Goal: Information Seeking & Learning: Understand process/instructions

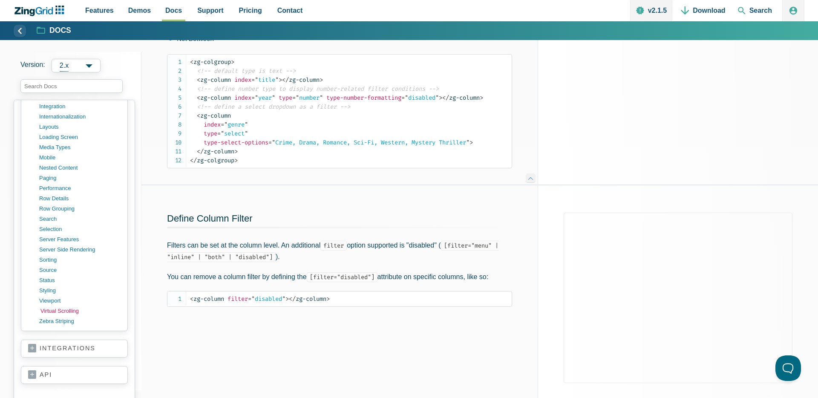
scroll to position [851, 0]
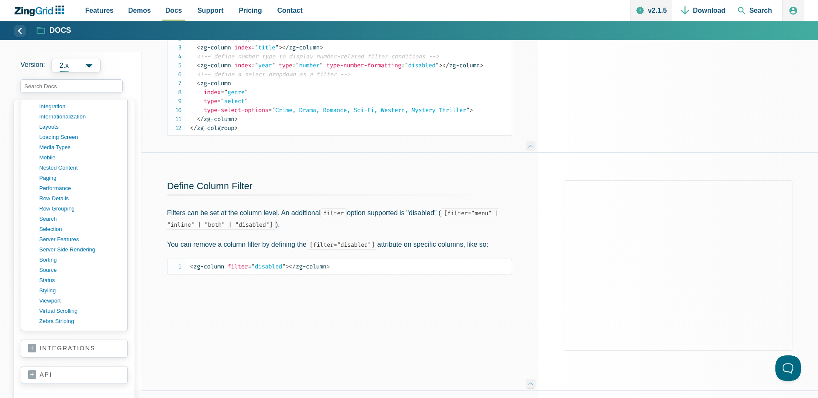
click at [48, 349] on link "integrations" at bounding box center [74, 348] width 92 height 9
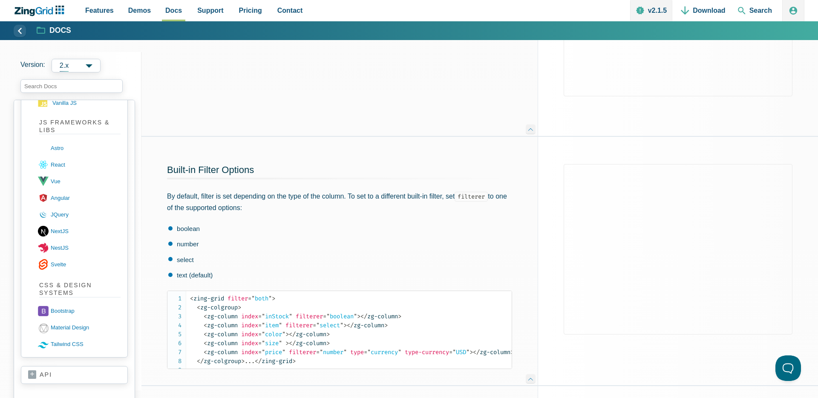
scroll to position [1136, 0]
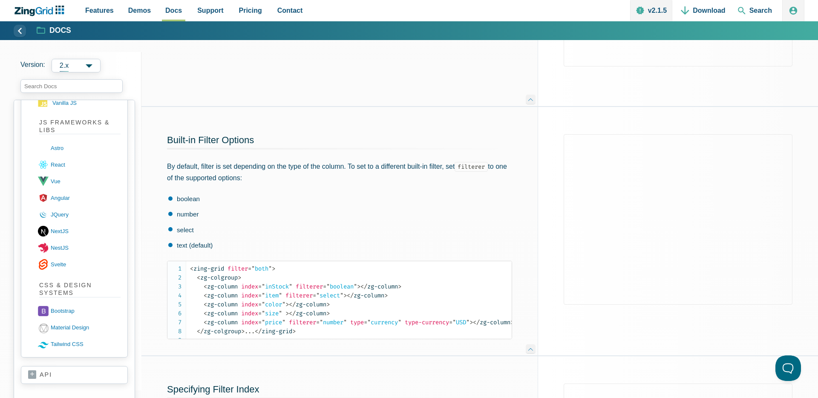
click at [45, 372] on link "api" at bounding box center [74, 375] width 92 height 9
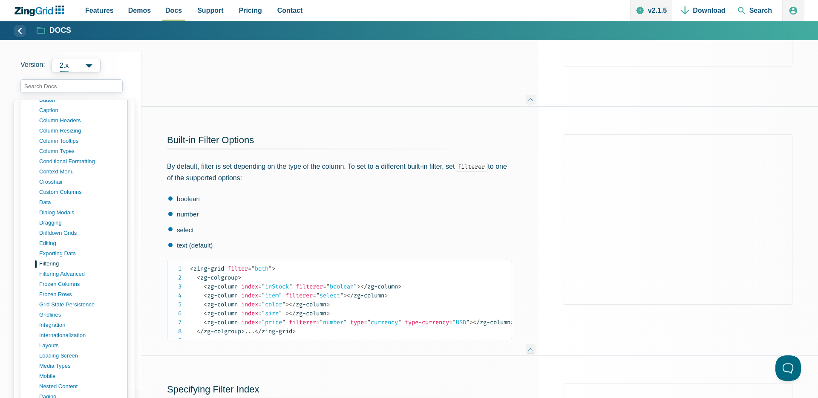
scroll to position [1220, 0]
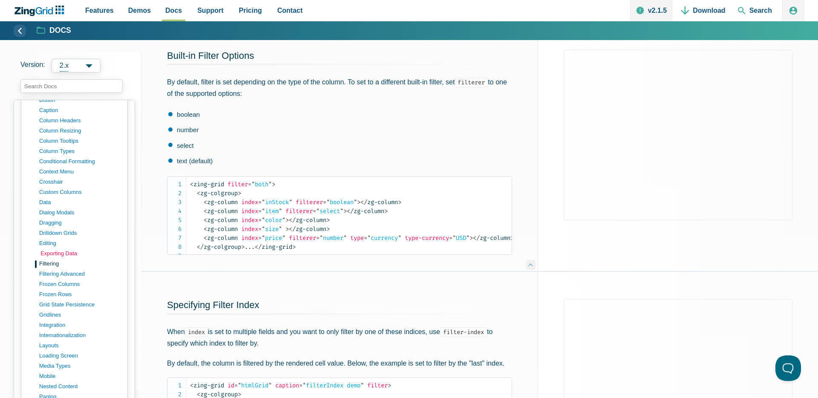
click at [66, 251] on link "exporting data" at bounding box center [80, 253] width 81 height 10
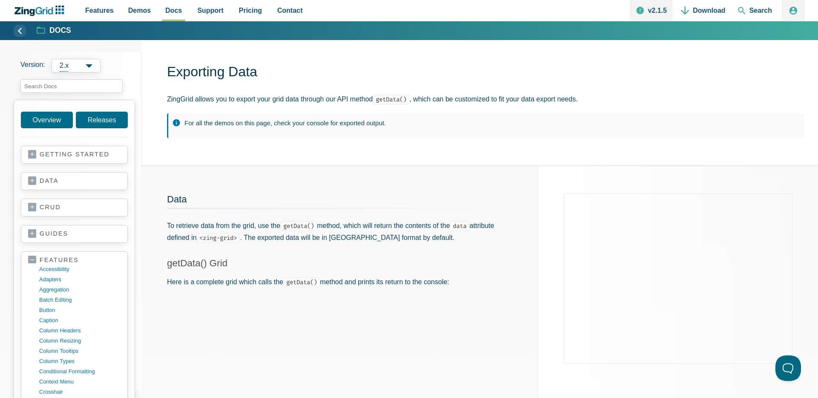
scroll to position [29, 0]
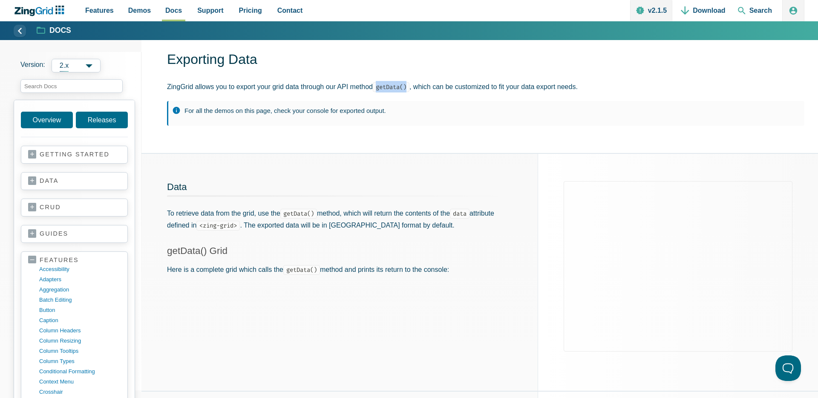
drag, startPoint x: 379, startPoint y: 87, endPoint x: 421, endPoint y: 87, distance: 41.8
click at [421, 87] on p "ZingGrid allows you to export your grid data through our API method getData() ,…" at bounding box center [485, 87] width 637 height 12
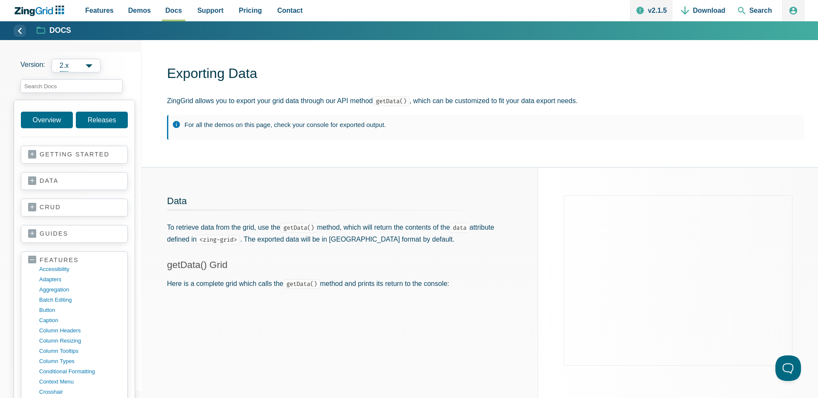
scroll to position [8, 0]
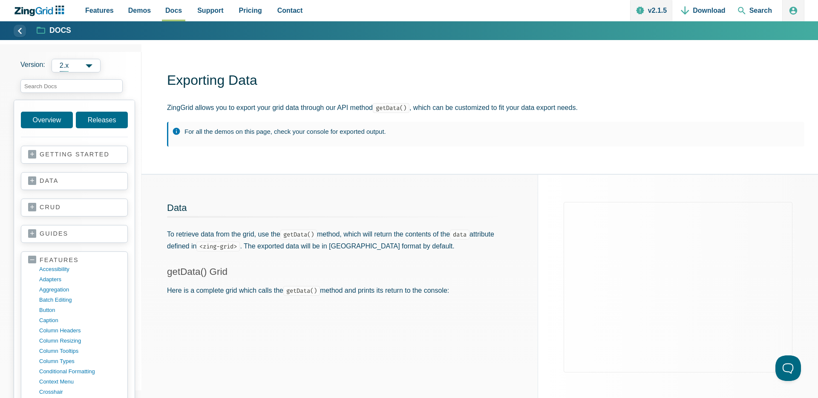
click at [257, 251] on p "To retrieve data from the grid, use the getData() method, which will return the…" at bounding box center [339, 239] width 345 height 23
click at [291, 232] on code "getData()" at bounding box center [298, 235] width 37 height 10
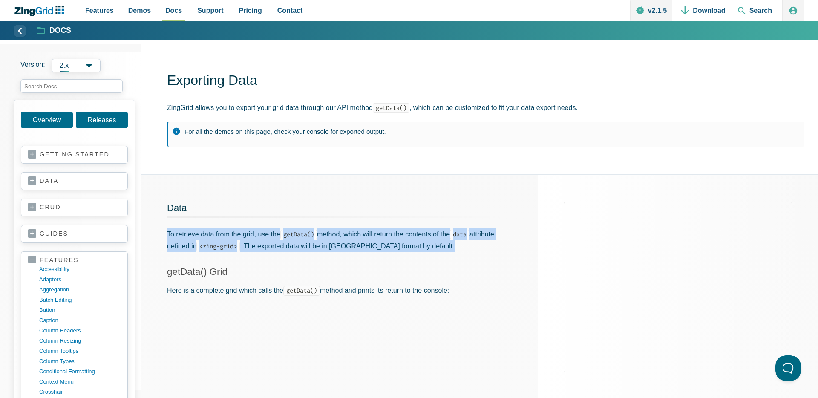
click at [316, 271] on h3 "getData() Grid" at bounding box center [339, 271] width 345 height 12
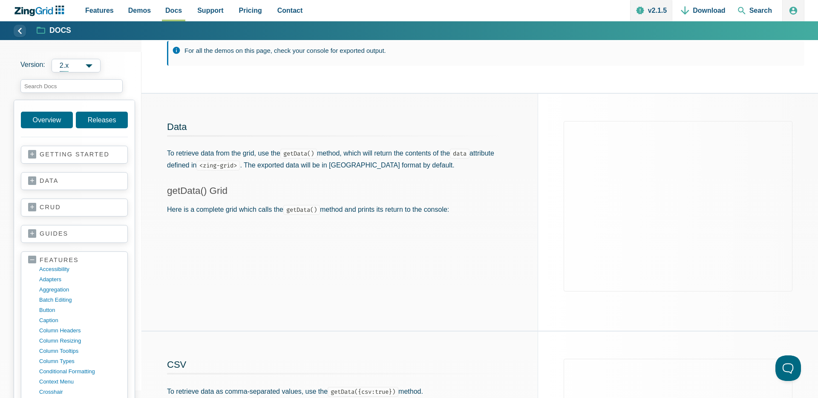
scroll to position [0, 0]
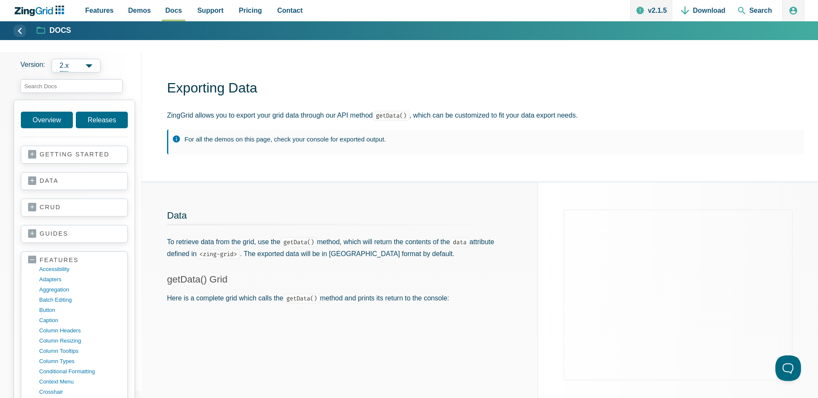
drag, startPoint x: 289, startPoint y: 242, endPoint x: 323, endPoint y: 242, distance: 34.5
click at [323, 242] on p "To retrieve data from the grid, use the getData() method, which will return the…" at bounding box center [339, 247] width 345 height 23
click at [304, 245] on code "getData()" at bounding box center [298, 242] width 37 height 10
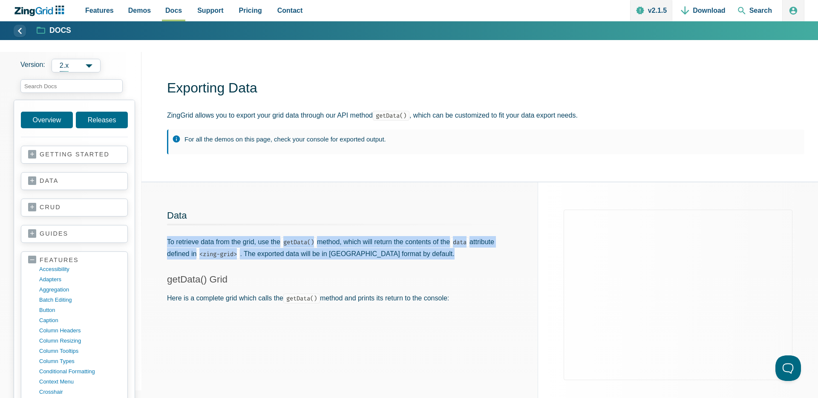
click at [320, 274] on h3 "getData() Grid" at bounding box center [339, 279] width 345 height 12
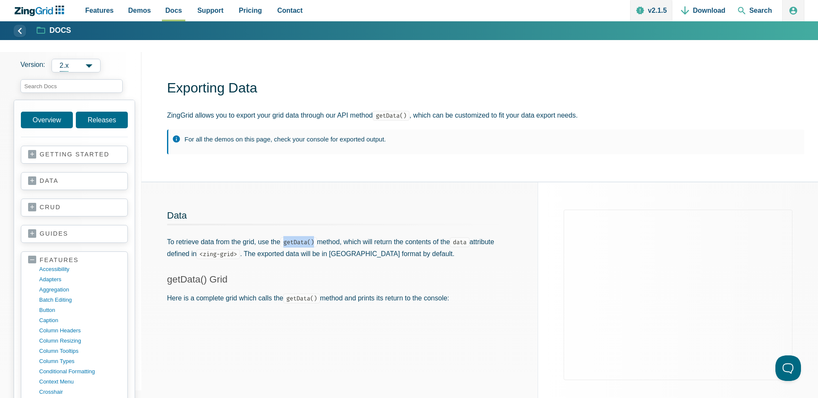
drag, startPoint x: 287, startPoint y: 240, endPoint x: 320, endPoint y: 239, distance: 33.2
click at [317, 240] on code "getData()" at bounding box center [298, 242] width 37 height 10
click at [317, 239] on code "getData()" at bounding box center [298, 242] width 37 height 10
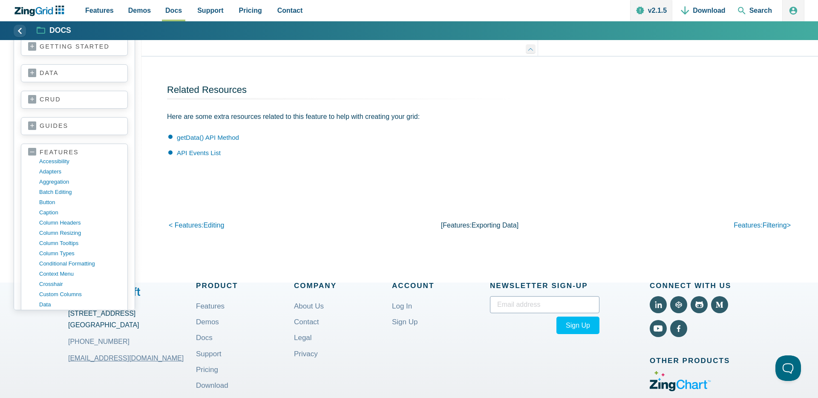
scroll to position [1555, 0]
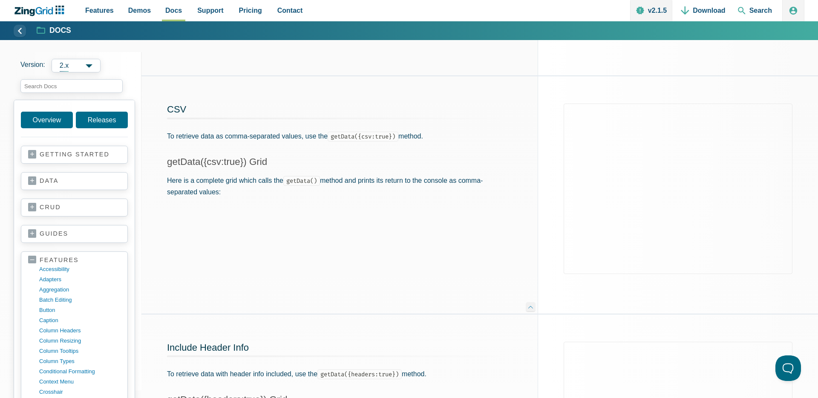
scroll to position [343, 0]
